Goal: Task Accomplishment & Management: Manage account settings

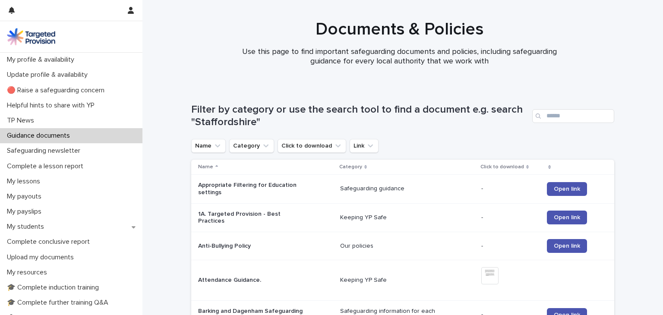
scroll to position [174, 0]
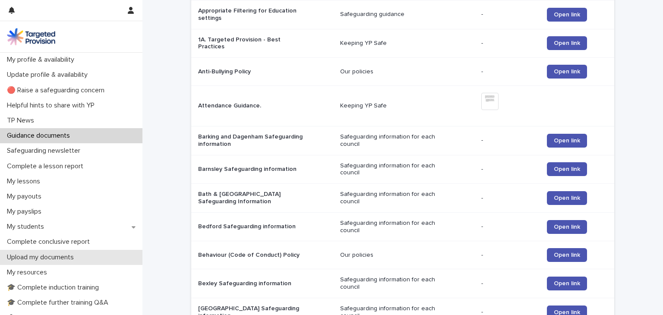
click at [47, 261] on p "Upload my documents" at bounding box center [41, 257] width 77 height 8
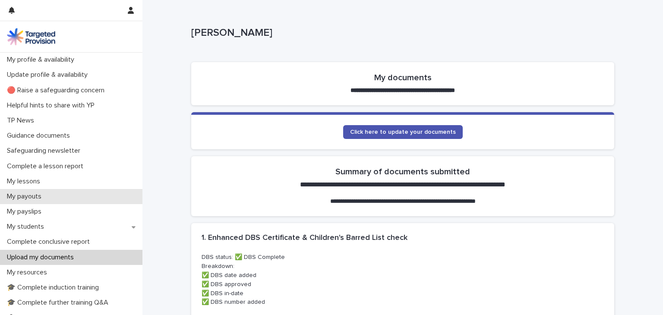
click at [32, 198] on p "My payouts" at bounding box center [25, 197] width 45 height 8
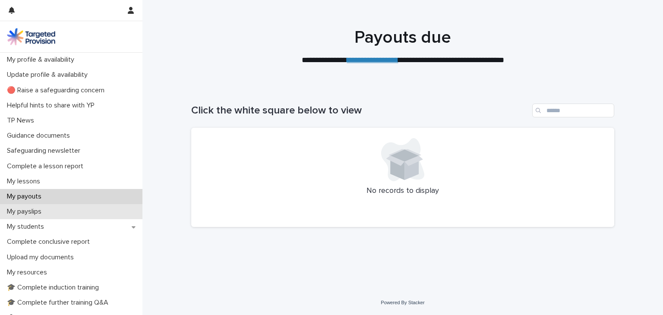
click at [30, 213] on p "My payslips" at bounding box center [25, 212] width 45 height 8
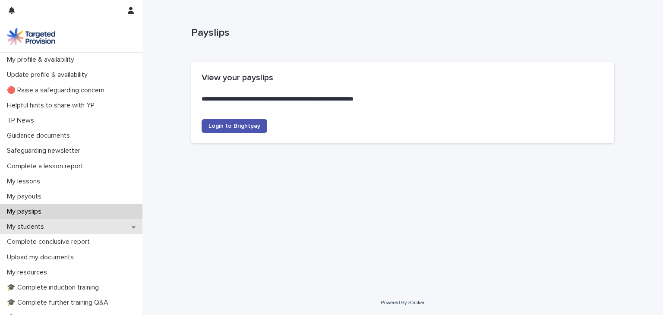
click at [31, 228] on p "My students" at bounding box center [26, 227] width 47 height 8
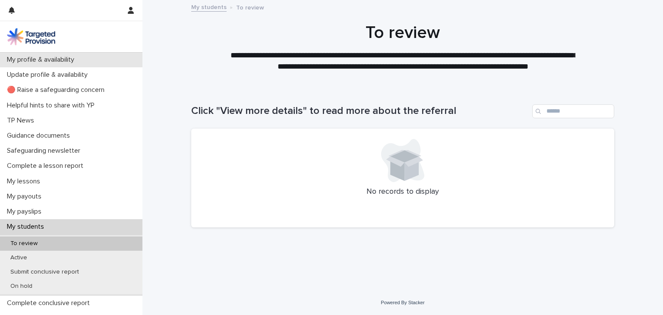
click at [58, 59] on p "My profile & availability" at bounding box center [42, 60] width 78 height 8
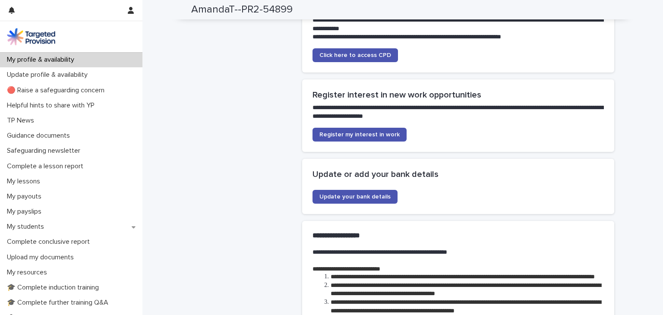
scroll to position [1804, 0]
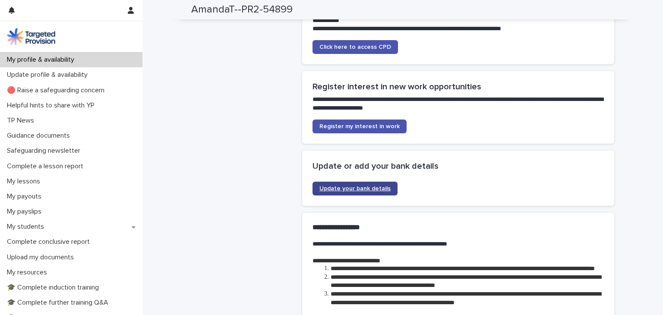
click at [360, 193] on link "Update your bank details" at bounding box center [355, 189] width 85 height 14
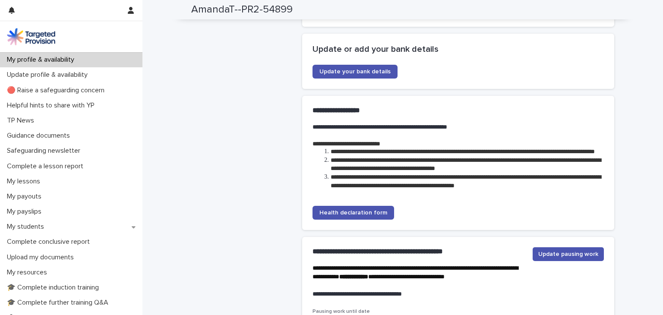
scroll to position [1946, 0]
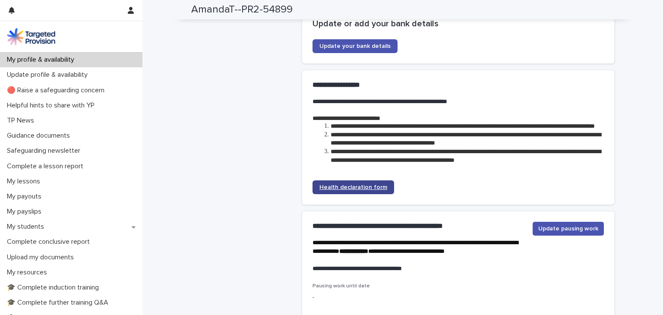
click at [355, 194] on link "Health declaration form" at bounding box center [354, 187] width 82 height 14
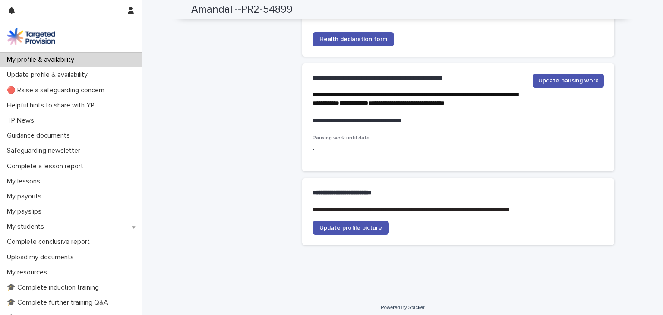
scroll to position [2116, 0]
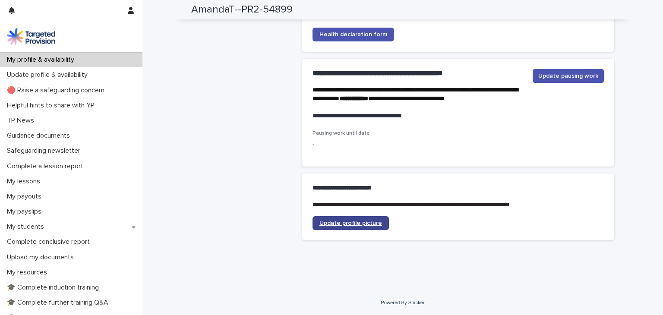
click at [349, 226] on span "Update profile picture" at bounding box center [350, 223] width 63 height 6
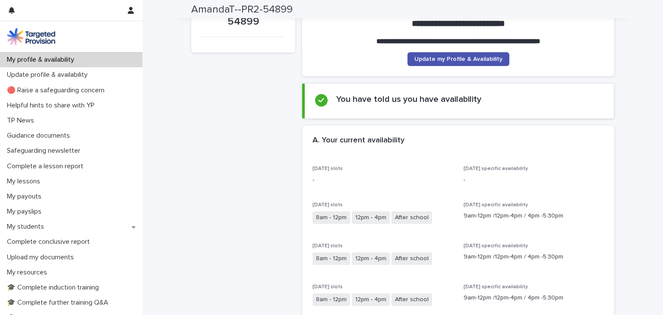
scroll to position [0, 0]
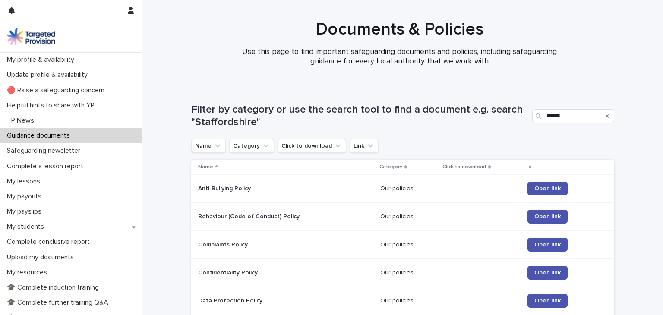
scroll to position [298, 0]
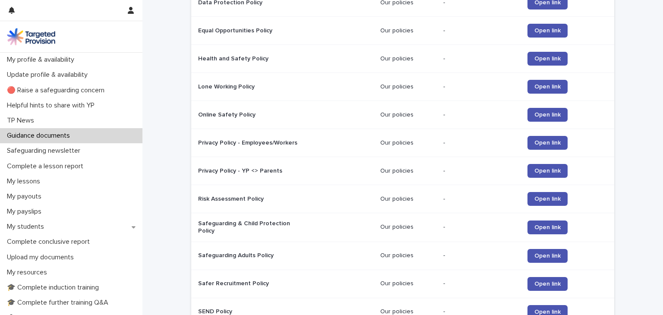
click at [28, 133] on p "Guidance documents" at bounding box center [39, 136] width 73 height 8
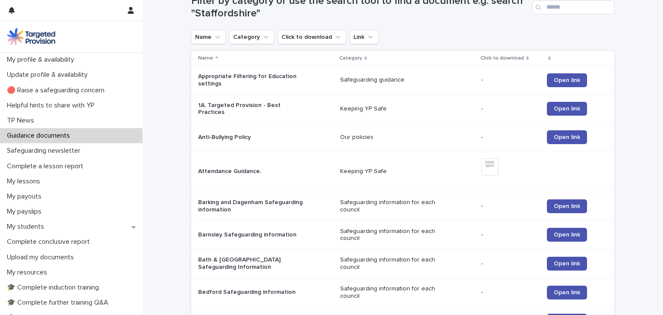
scroll to position [74, 0]
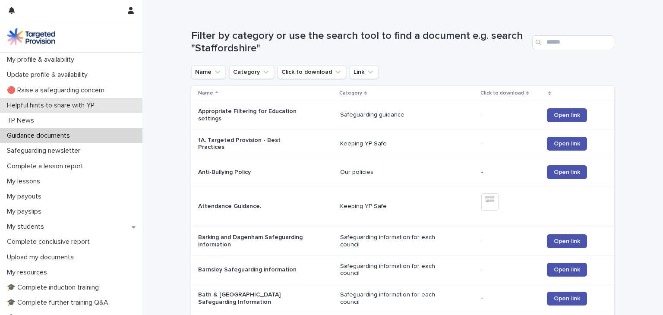
click at [86, 103] on p "Helpful hints to share with YP" at bounding box center [52, 105] width 98 height 8
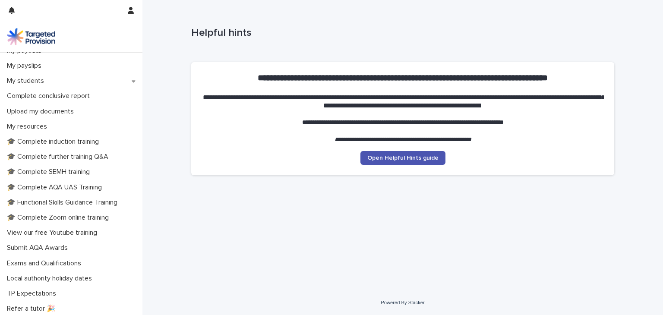
scroll to position [155, 0]
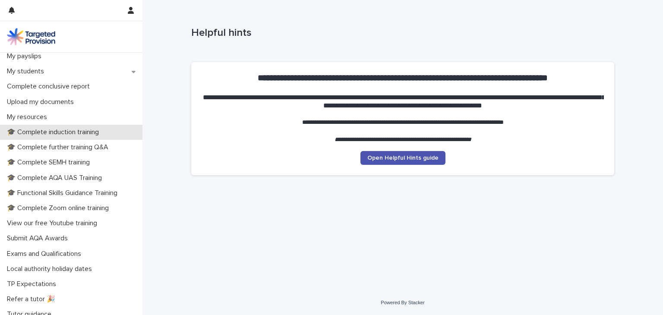
click at [68, 132] on p "🎓 Complete induction training" at bounding box center [54, 132] width 102 height 8
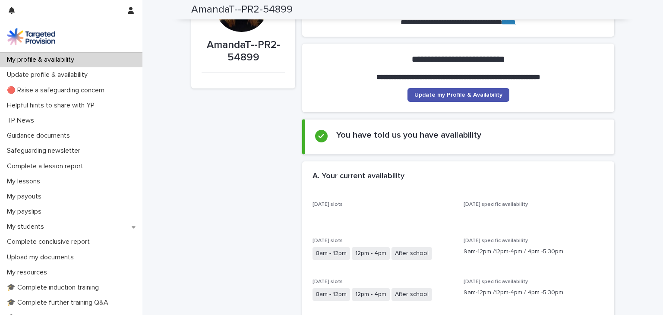
scroll to position [24, 0]
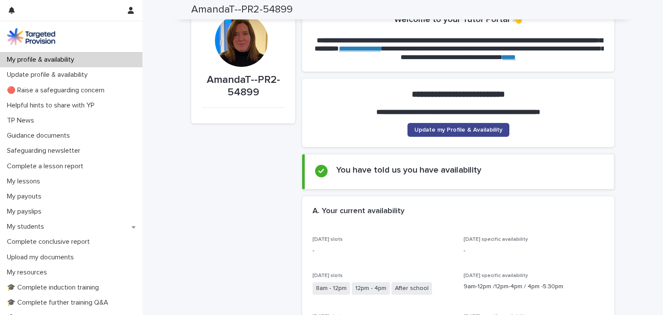
click at [468, 133] on span "Update my Profile & Availability" at bounding box center [458, 130] width 88 height 6
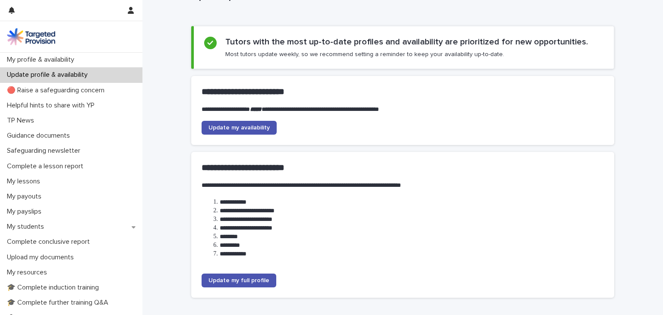
scroll to position [85, 0]
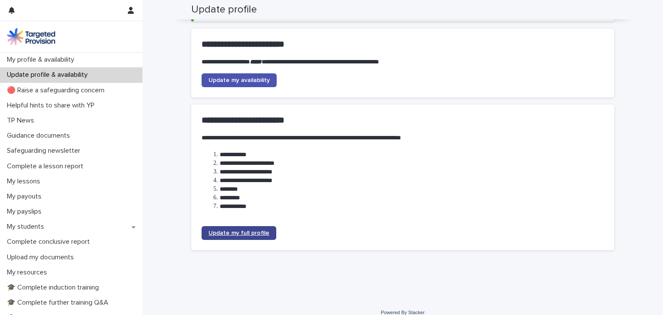
click at [243, 231] on span "Update my full profile" at bounding box center [239, 233] width 61 height 6
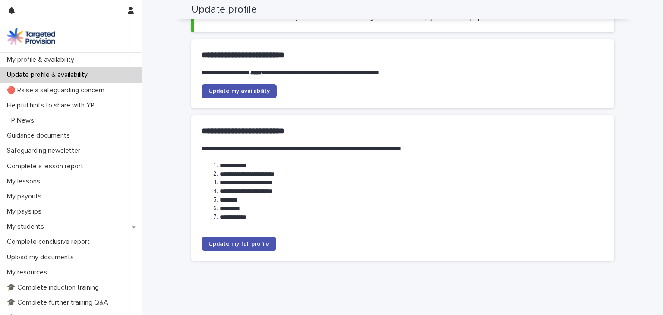
scroll to position [0, 0]
